Goal: Navigation & Orientation: Find specific page/section

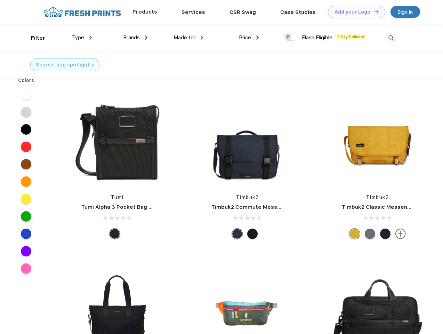
scroll to position [0, 0]
click at [354, 12] on link "Add your Logo Design Tool" at bounding box center [356, 12] width 57 height 12
click at [0, 0] on div "Design Tool" at bounding box center [0, 0] width 0 height 0
click at [373, 11] on link "Add your Logo Design Tool" at bounding box center [356, 12] width 57 height 12
click at [33, 38] on div "Filter" at bounding box center [38, 38] width 14 height 8
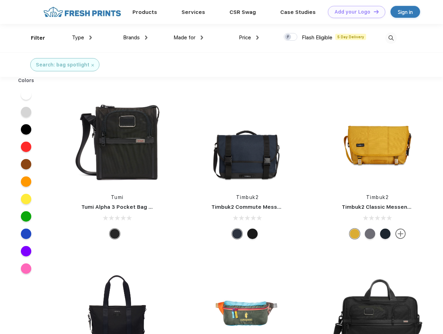
click at [82, 38] on span "Type" at bounding box center [78, 37] width 12 height 6
click at [135, 38] on span "Brands" at bounding box center [131, 37] width 17 height 6
click at [189, 38] on span "Made for" at bounding box center [185, 37] width 22 height 6
click at [249, 38] on span "Price" at bounding box center [245, 37] width 12 height 6
click at [291, 37] on div at bounding box center [291, 37] width 14 height 8
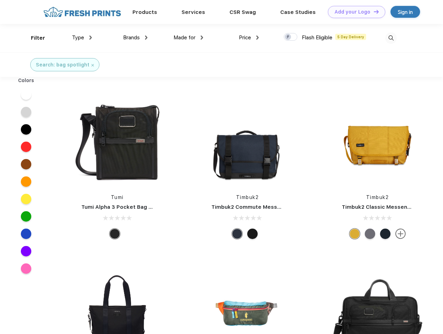
click at [288, 37] on input "checkbox" at bounding box center [286, 35] width 5 height 5
click at [391, 38] on img at bounding box center [390, 37] width 11 height 11
